Goal: Task Accomplishment & Management: Use online tool/utility

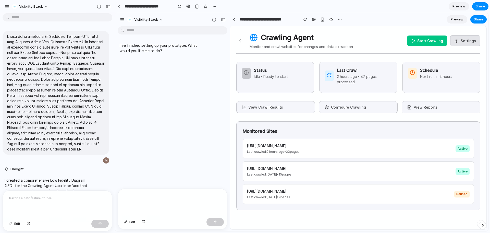
scroll to position [515, 0]
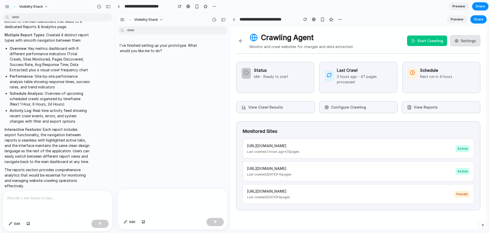
click at [286, 105] on button "View Crawl Results" at bounding box center [275, 107] width 79 height 12
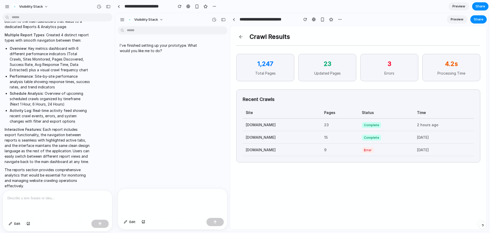
click at [241, 35] on button at bounding box center [240, 36] width 9 height 9
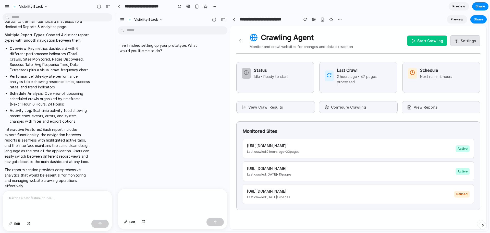
click at [348, 109] on button "Configure Crawling" at bounding box center [358, 107] width 79 height 12
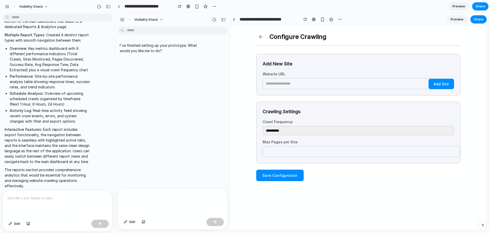
click at [258, 36] on button at bounding box center [260, 36] width 9 height 9
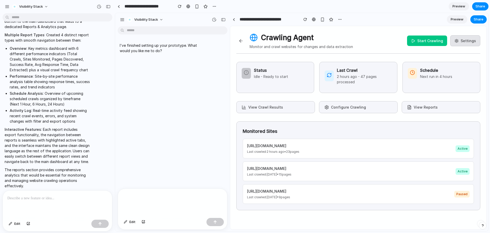
click at [429, 107] on button "View Reports" at bounding box center [441, 107] width 79 height 12
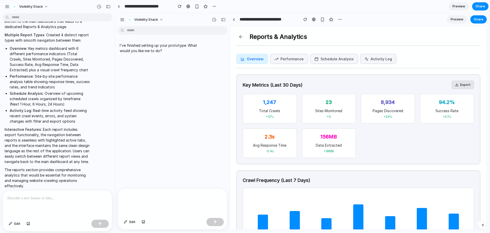
click at [287, 52] on div "Reports & Analytics Overview Performance Schedule Analysis Activity Log Key Met…" at bounding box center [358, 144] width 256 height 236
click at [285, 61] on button "Performance" at bounding box center [289, 59] width 38 height 10
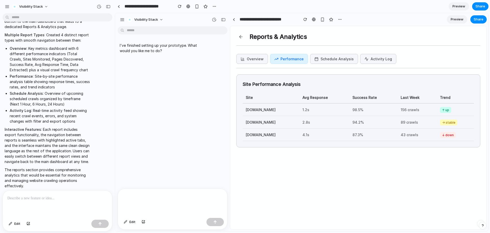
click at [328, 61] on button "Schedule Analysis" at bounding box center [334, 59] width 48 height 10
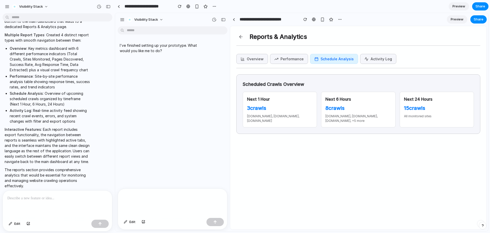
click at [372, 56] on button "Activity Log" at bounding box center [378, 59] width 36 height 10
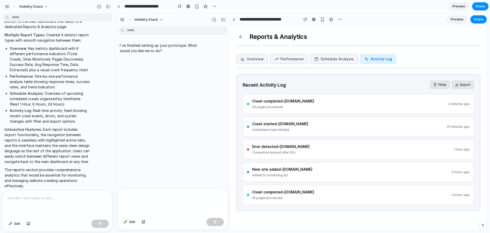
click at [241, 37] on button at bounding box center [240, 36] width 9 height 9
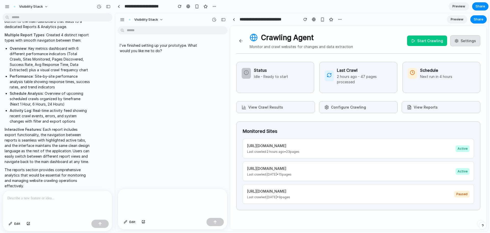
click at [353, 109] on button "Configure Crawling" at bounding box center [358, 107] width 79 height 12
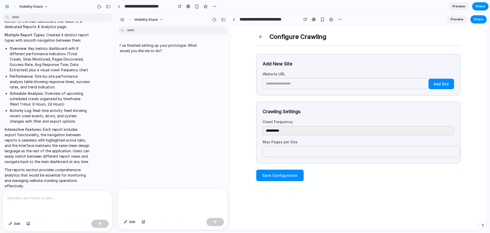
click at [259, 38] on button at bounding box center [260, 36] width 9 height 9
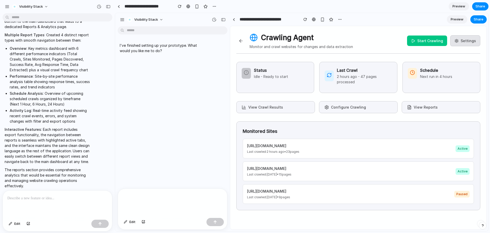
click at [262, 78] on p "Idle - Ready to start" at bounding box center [271, 76] width 34 height 5
click at [342, 81] on p "2 hours ago - 47 pages processed" at bounding box center [364, 79] width 55 height 11
click at [457, 82] on div "Schedule Next run in 4 hours" at bounding box center [442, 77] width 78 height 31
click at [270, 110] on button "View Crawl Results" at bounding box center [275, 107] width 79 height 12
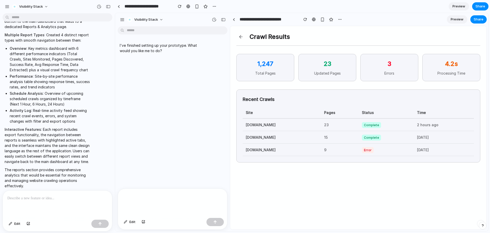
drag, startPoint x: 255, startPoint y: 66, endPoint x: 388, endPoint y: 170, distance: 168.9
click at [388, 170] on div "Crawl Results 1,247 Total Pages 23 Updated Pages 3 Errors 4.2s Processing Time …" at bounding box center [358, 135] width 256 height 218
click at [458, 150] on td "[DATE]" at bounding box center [444, 149] width 60 height 13
drag, startPoint x: 254, startPoint y: 62, endPoint x: 272, endPoint y: 64, distance: 18.3
click at [272, 64] on p "1,247" at bounding box center [265, 63] width 47 height 9
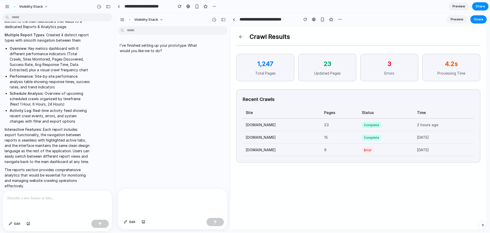
drag, startPoint x: 264, startPoint y: 100, endPoint x: 295, endPoint y: 129, distance: 42.1
click at [295, 129] on div "Recent Crawls Site Pages Status Time example.com 23 Complete 2 hours ago blog.e…" at bounding box center [358, 125] width 244 height 73
click at [282, 102] on h3 "Recent Crawls" at bounding box center [358, 99] width 231 height 7
click at [239, 38] on button at bounding box center [240, 36] width 9 height 9
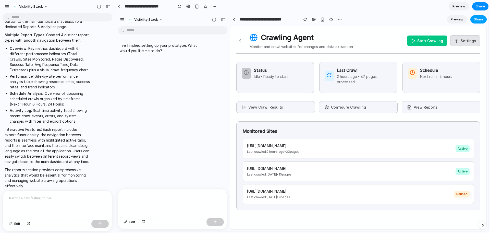
click at [478, 17] on span "Share" at bounding box center [479, 19] width 10 height 5
click at [481, 6] on span "Share" at bounding box center [481, 6] width 10 height 5
click at [475, 41] on div "Full access" at bounding box center [468, 41] width 27 height 7
click at [472, 54] on span "Copy link" at bounding box center [472, 54] width 15 height 5
click at [412, 5] on div "Share ' Crawling Agent UI Flow ' Mayank Gupta Creator Anyone at Visibility Stac…" at bounding box center [245, 116] width 490 height 233
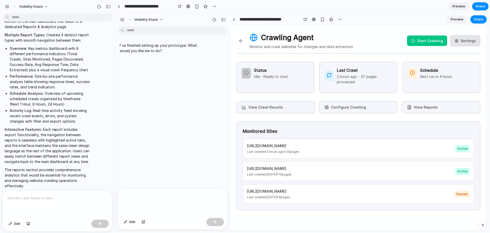
click at [271, 109] on button "View Crawl Results" at bounding box center [275, 107] width 79 height 12
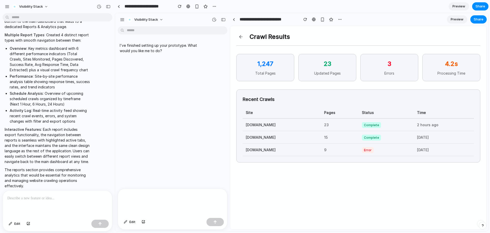
click at [244, 35] on button at bounding box center [240, 36] width 9 height 9
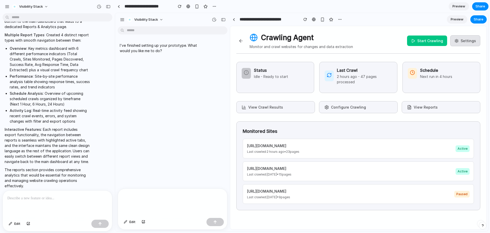
click at [435, 115] on div "Crawling Agent Monitor and crawl websites for changes and data extraction Start…" at bounding box center [358, 121] width 256 height 190
click at [439, 105] on button "View Reports" at bounding box center [441, 107] width 79 height 12
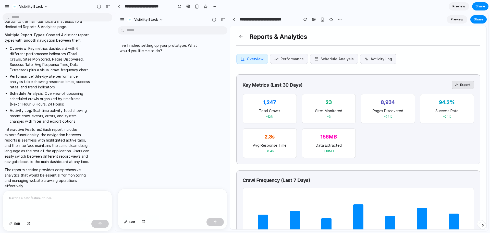
click at [278, 58] on button "Performance" at bounding box center [289, 59] width 38 height 10
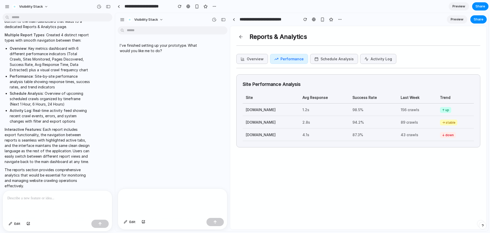
click at [336, 60] on button "Schedule Analysis" at bounding box center [334, 59] width 48 height 10
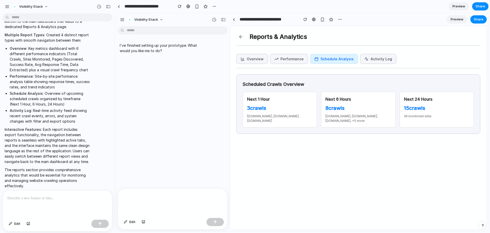
click at [370, 59] on button "Activity Log" at bounding box center [378, 59] width 36 height 10
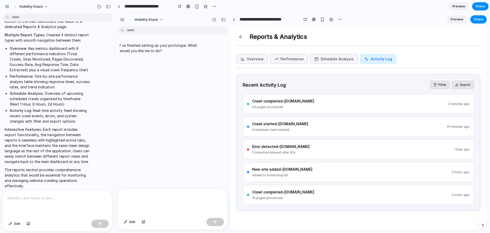
click at [338, 59] on button "Schedule Analysis" at bounding box center [334, 59] width 48 height 10
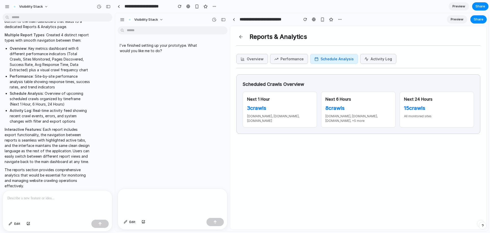
click at [283, 57] on button "Performance" at bounding box center [289, 59] width 38 height 10
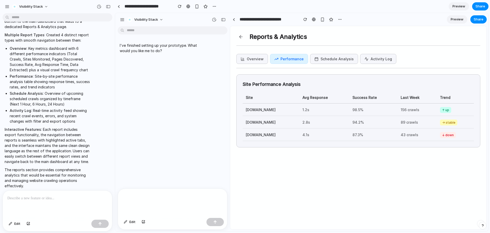
click at [246, 57] on button "Overview" at bounding box center [252, 59] width 32 height 10
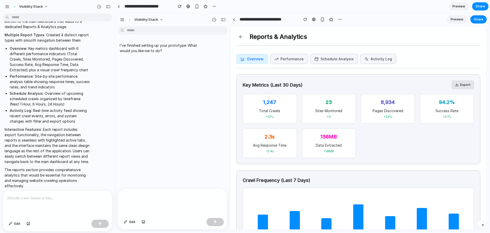
click at [374, 58] on button "Activity Log" at bounding box center [378, 59] width 36 height 10
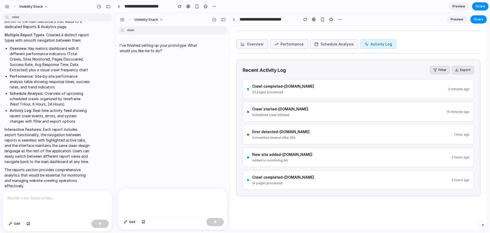
scroll to position [0, 0]
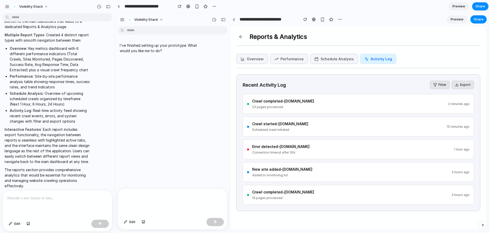
click at [242, 38] on button at bounding box center [240, 36] width 9 height 9
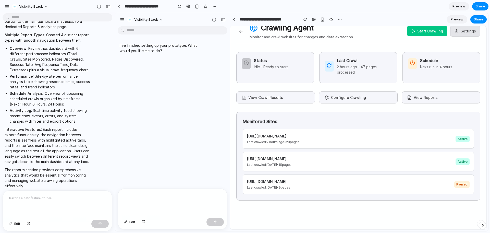
scroll to position [15, 0]
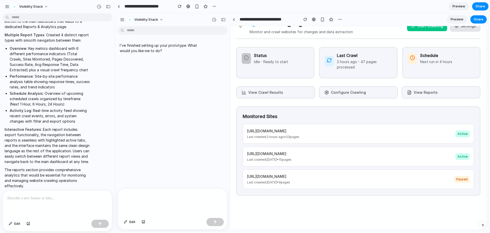
click at [353, 95] on button "Configure Crawling" at bounding box center [358, 92] width 79 height 12
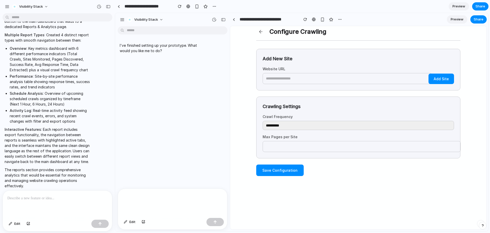
scroll to position [0, 0]
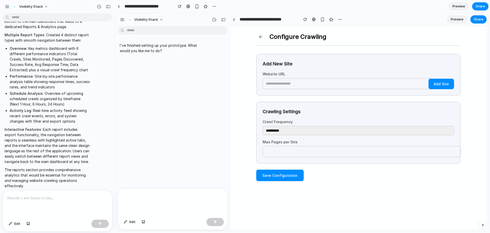
click at [258, 37] on button at bounding box center [260, 36] width 9 height 9
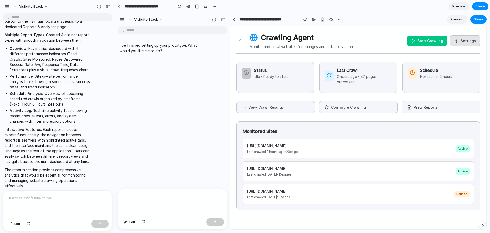
click at [291, 105] on button "View Crawl Results" at bounding box center [275, 107] width 79 height 12
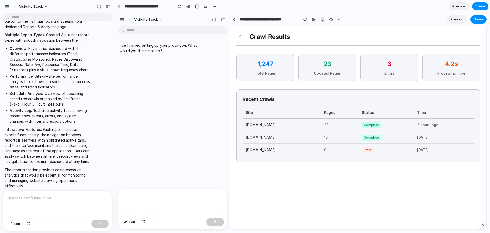
click at [239, 39] on button at bounding box center [240, 36] width 9 height 9
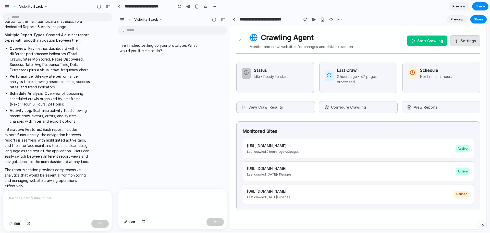
click at [420, 108] on button "View Reports" at bounding box center [441, 107] width 79 height 12
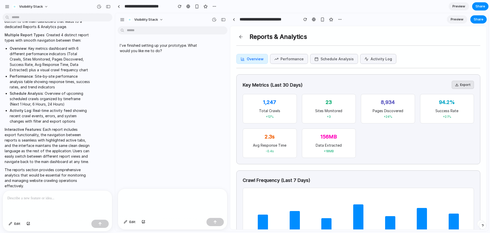
click at [299, 62] on button "Performance" at bounding box center [289, 59] width 38 height 10
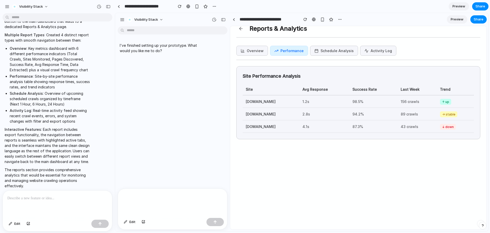
scroll to position [15, 0]
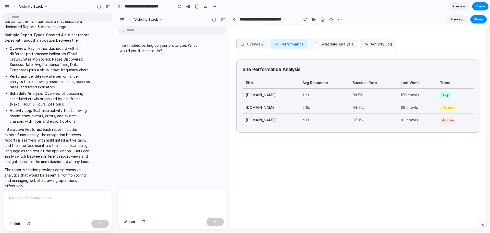
drag, startPoint x: 247, startPoint y: 93, endPoint x: 266, endPoint y: 95, distance: 18.9
click at [264, 95] on td "example.com" at bounding box center [271, 95] width 57 height 13
drag, startPoint x: 438, startPoint y: 94, endPoint x: 459, endPoint y: 96, distance: 21.5
click at [459, 96] on td "↑ up" at bounding box center [455, 95] width 37 height 13
drag, startPoint x: 445, startPoint y: 95, endPoint x: 452, endPoint y: 121, distance: 26.3
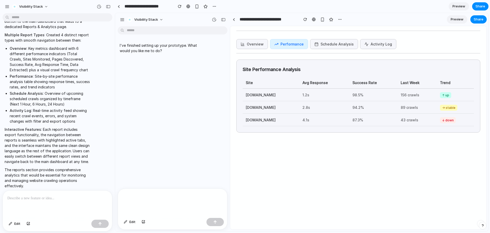
click at [452, 121] on table "Site Avg Response Success Rate Last Week Trend example.com 1.2s 98.5% 156 crawl…" at bounding box center [358, 101] width 231 height 49
click at [250, 45] on button "Overview" at bounding box center [252, 44] width 32 height 10
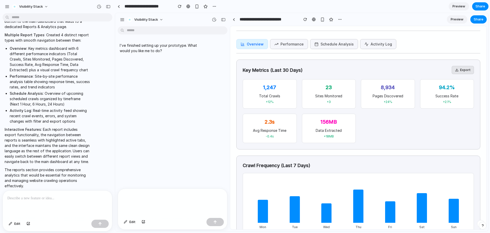
click at [334, 46] on button "Schedule Analysis" at bounding box center [334, 44] width 48 height 10
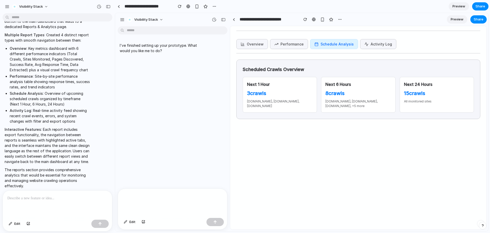
click at [378, 43] on button "Activity Log" at bounding box center [378, 44] width 36 height 10
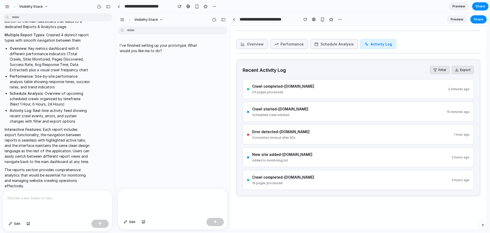
click at [323, 43] on button "Schedule Analysis" at bounding box center [334, 44] width 48 height 10
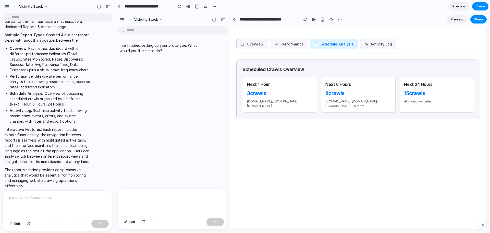
click at [382, 41] on button "Activity Log" at bounding box center [378, 44] width 36 height 10
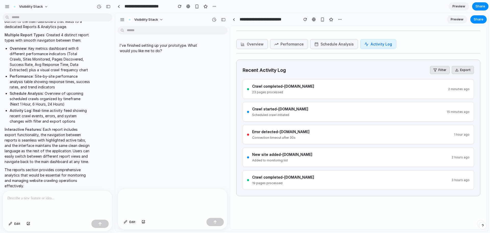
click at [258, 45] on button "Overview" at bounding box center [252, 44] width 32 height 10
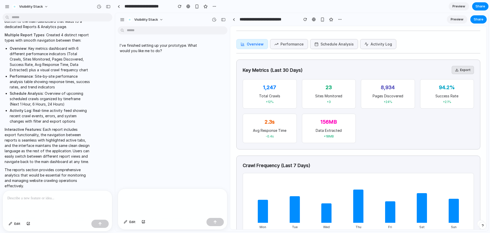
scroll to position [0, 0]
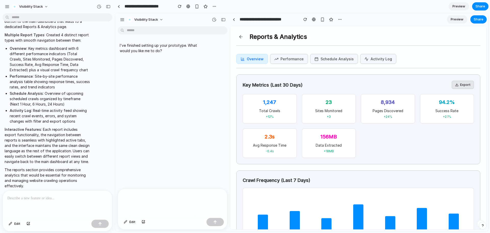
click at [239, 38] on button at bounding box center [240, 36] width 9 height 9
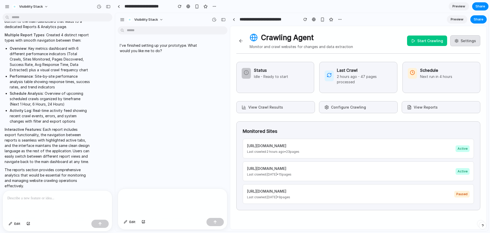
click at [259, 110] on button "View Crawl Results" at bounding box center [275, 107] width 79 height 12
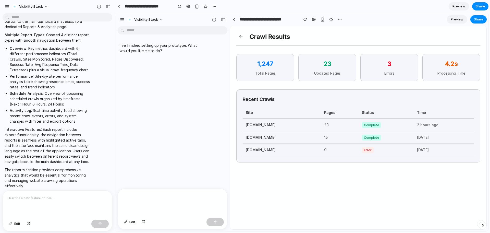
click at [244, 37] on button at bounding box center [240, 36] width 9 height 9
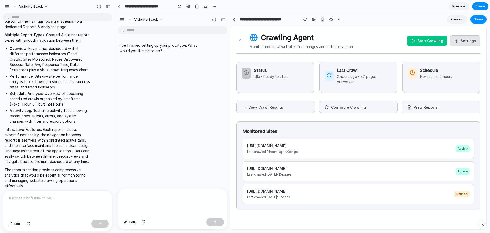
click at [353, 106] on button "Configure Crawling" at bounding box center [358, 107] width 79 height 12
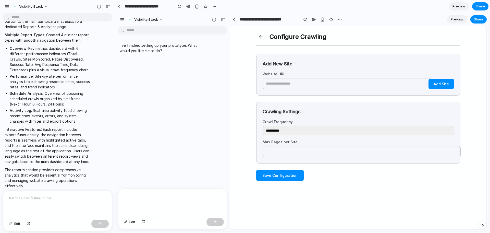
click at [258, 35] on button at bounding box center [260, 36] width 9 height 9
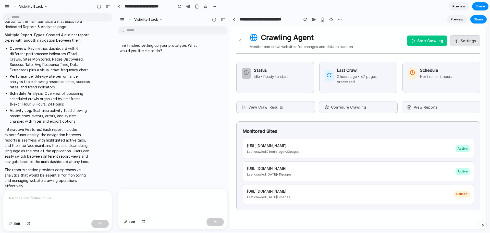
click at [365, 106] on button "Configure Crawling" at bounding box center [358, 107] width 79 height 12
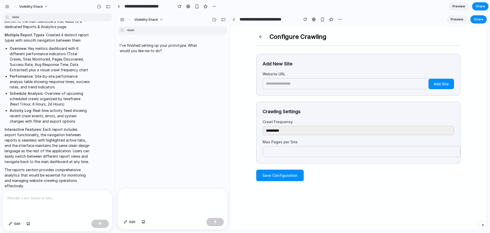
click at [258, 35] on button at bounding box center [260, 36] width 9 height 9
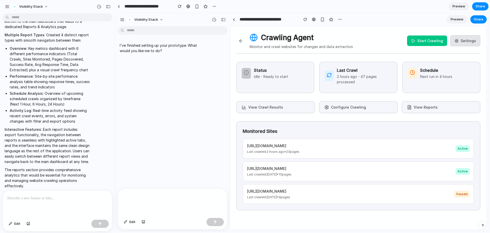
click at [278, 105] on button "View Crawl Results" at bounding box center [275, 107] width 79 height 12
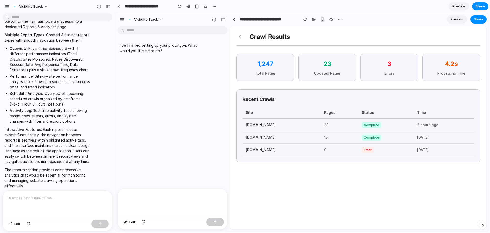
click at [237, 35] on button at bounding box center [240, 36] width 9 height 9
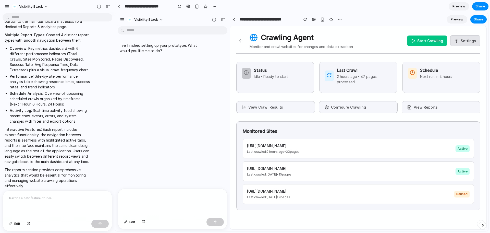
click at [427, 110] on button "View Reports" at bounding box center [441, 107] width 79 height 12
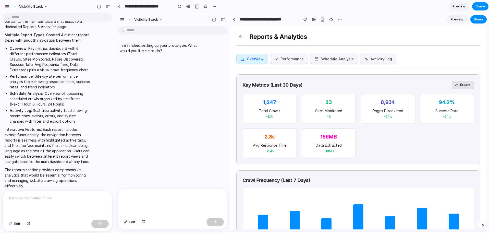
click at [287, 57] on button "Performance" at bounding box center [289, 59] width 38 height 10
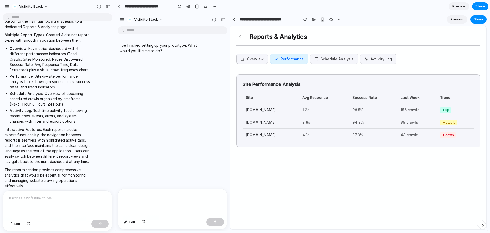
click at [253, 57] on button "Overview" at bounding box center [252, 59] width 32 height 10
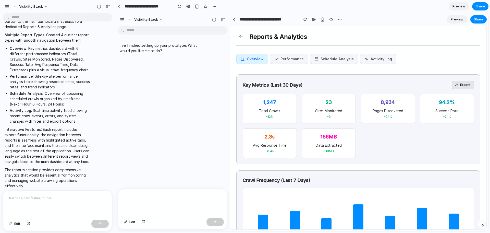
click at [290, 57] on button "Performance" at bounding box center [289, 59] width 38 height 10
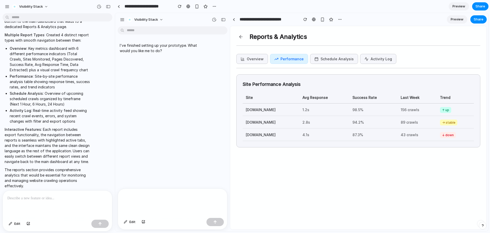
click at [327, 60] on button "Schedule Analysis" at bounding box center [334, 59] width 48 height 10
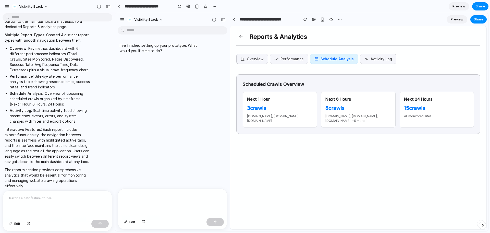
click at [370, 58] on button "Activity Log" at bounding box center [378, 59] width 36 height 10
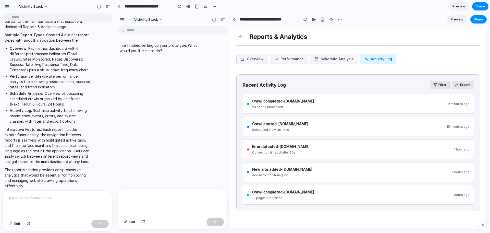
click at [171, 96] on div "I've finished setting up your prototype. What would you like me to do?" at bounding box center [171, 108] width 112 height 160
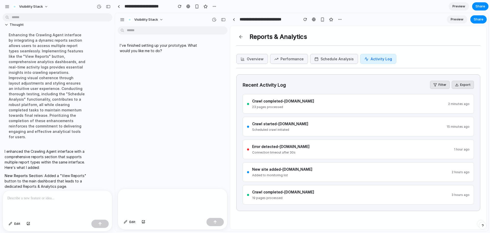
scroll to position [515, 0]
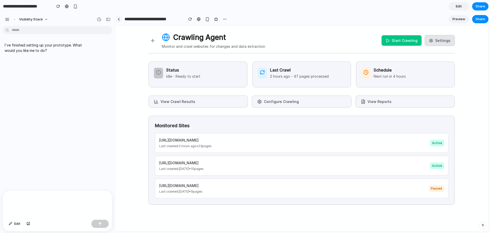
click at [118, 20] on div at bounding box center [119, 19] width 2 height 3
click at [106, 20] on button "button" at bounding box center [108, 19] width 8 height 8
click at [118, 19] on div at bounding box center [119, 19] width 2 height 3
click at [479, 20] on span "Share" at bounding box center [481, 19] width 10 height 5
click at [461, 21] on span "Preview" at bounding box center [459, 19] width 13 height 5
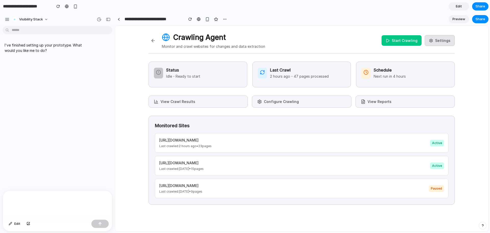
click at [130, 71] on div "Crawling Agent Monitor and crawl websites for changes and data extraction Start…" at bounding box center [301, 136] width 373 height 220
